Goal: Task Accomplishment & Management: Manage account settings

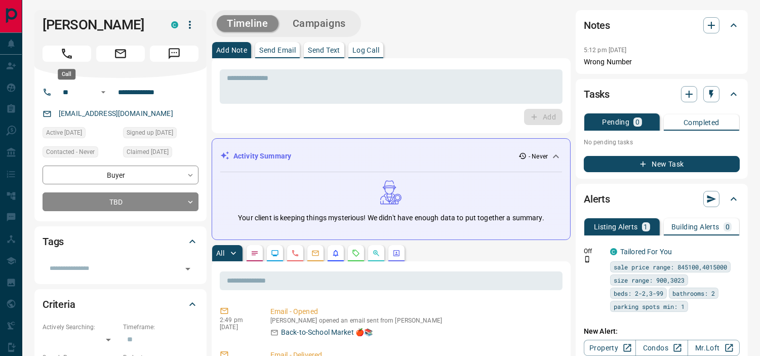
click at [71, 56] on icon "Call" at bounding box center [67, 54] width 10 height 10
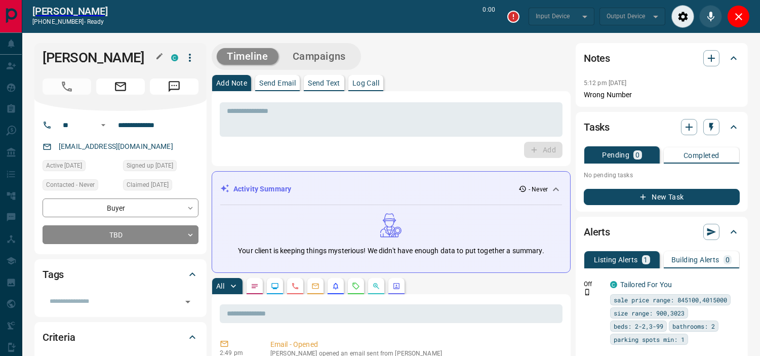
type input "*******"
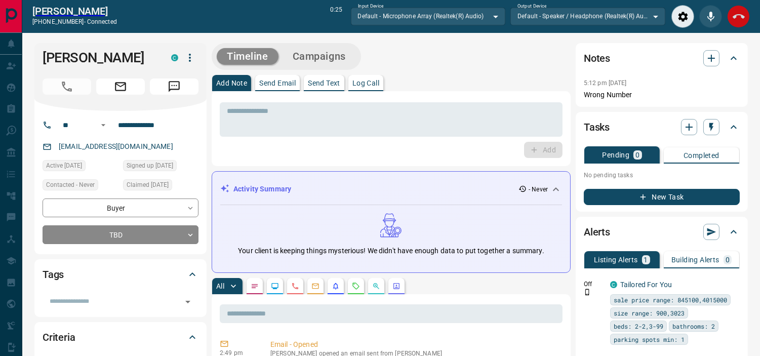
click at [733, 17] on icon "End Call" at bounding box center [739, 17] width 12 height 12
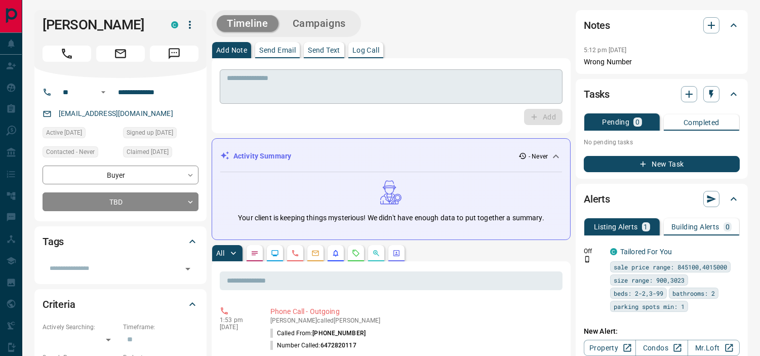
click at [224, 80] on div "* ​" at bounding box center [391, 86] width 343 height 34
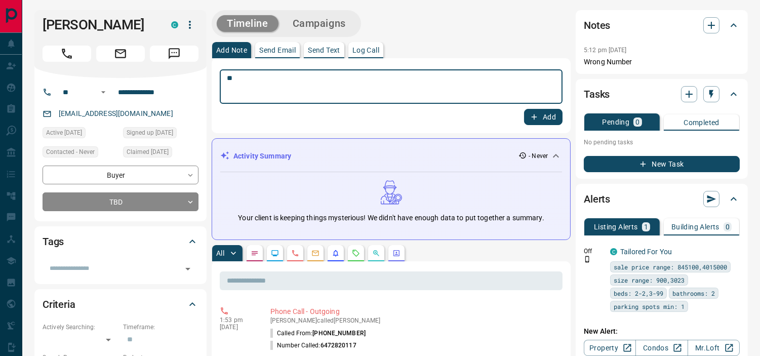
type textarea "*"
type textarea "**********"
click at [524, 113] on div "Add" at bounding box center [391, 117] width 343 height 16
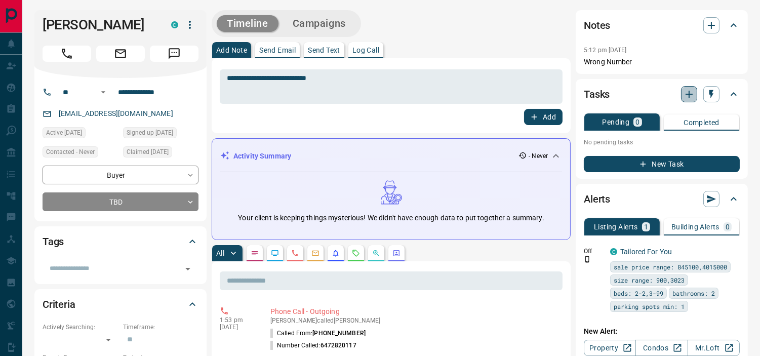
click at [693, 87] on button "button" at bounding box center [689, 94] width 16 height 16
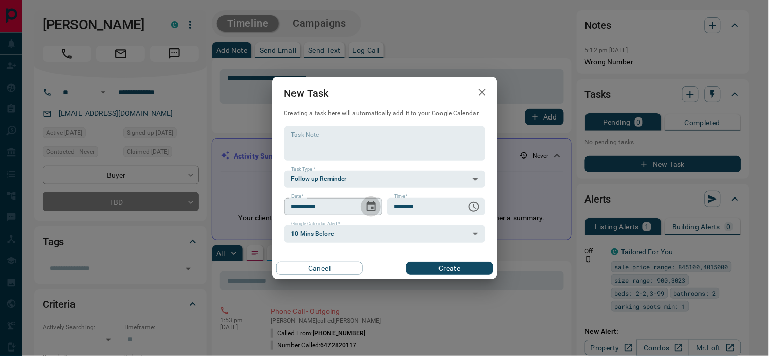
click at [372, 209] on icon "Choose date, selected date is Oct 16, 2025" at bounding box center [371, 207] width 12 height 12
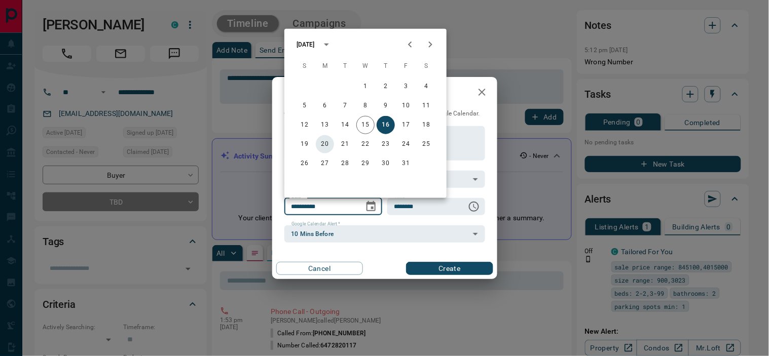
drag, startPoint x: 322, startPoint y: 143, endPoint x: 427, endPoint y: 261, distance: 158.3
click at [322, 143] on button "20" at bounding box center [325, 144] width 18 height 18
type input "**********"
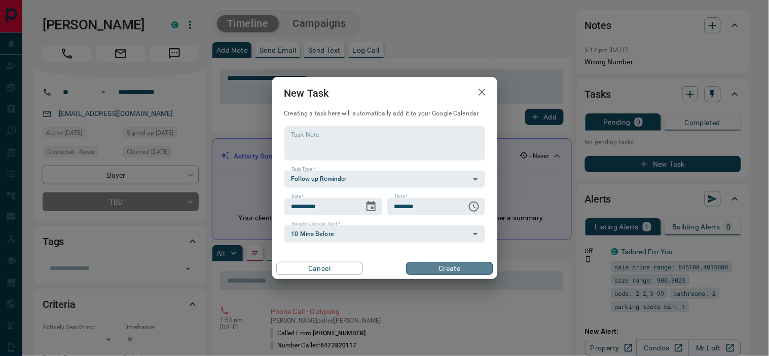
click at [430, 262] on button "Create" at bounding box center [449, 268] width 87 height 13
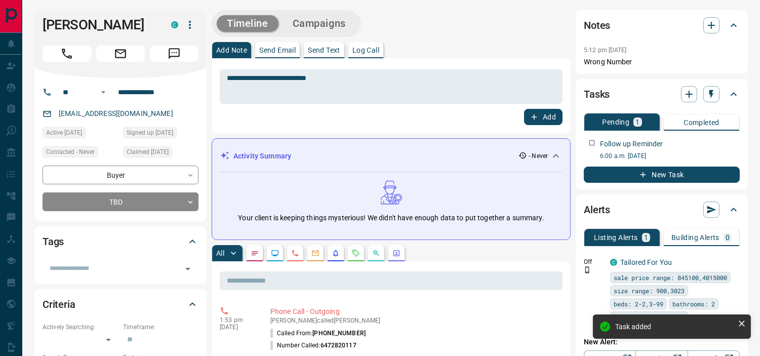
click at [533, 117] on icon "button" at bounding box center [535, 117] width 6 height 6
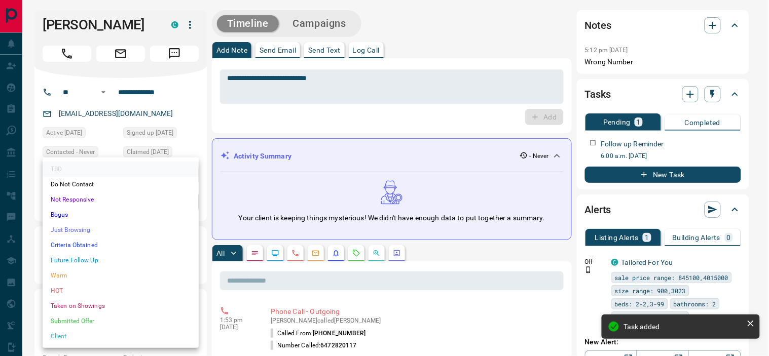
click at [93, 257] on li "Future Follow Up" at bounding box center [121, 260] width 156 height 15
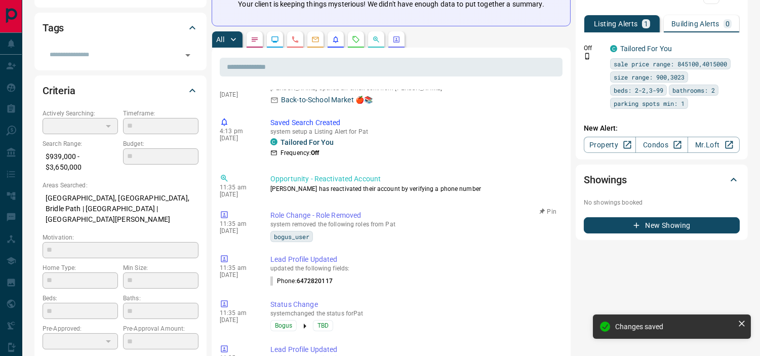
scroll to position [236, 0]
type input "*"
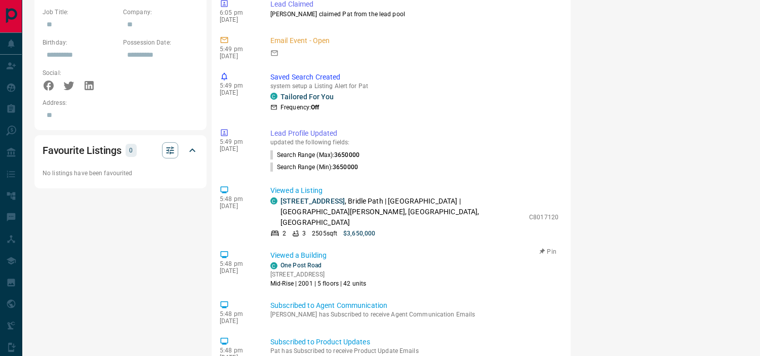
scroll to position [646, 0]
click at [299, 93] on link "Tailored For You" at bounding box center [307, 97] width 53 height 8
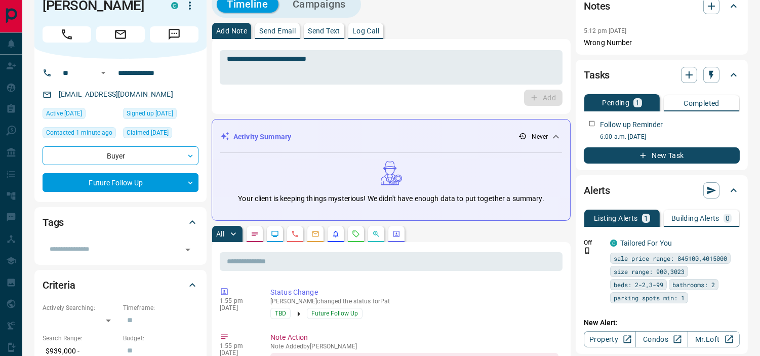
scroll to position [28, 0]
